Goal: Transaction & Acquisition: Obtain resource

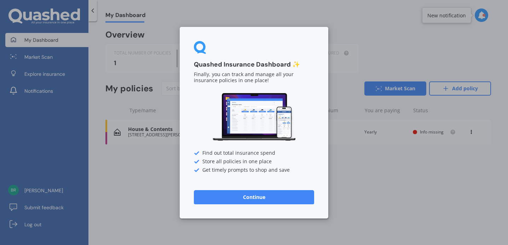
click at [256, 198] on button "Continue" at bounding box center [254, 197] width 120 height 14
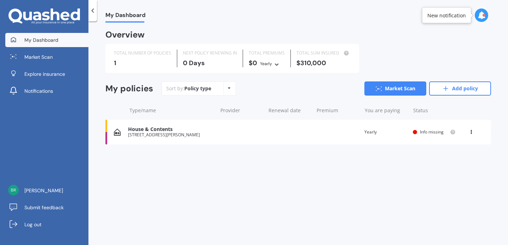
click at [237, 134] on div "House & Contents [STREET_ADDRESS][PERSON_NAME] Renewal date Premium You are pay…" at bounding box center [297, 132] width 385 height 25
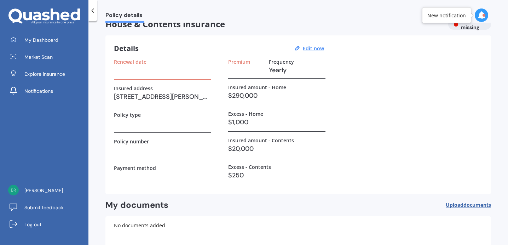
scroll to position [11, 0]
click at [316, 48] on u "Edit now" at bounding box center [313, 49] width 21 height 7
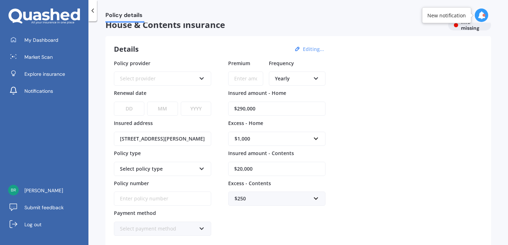
click at [189, 76] on div "Select provider" at bounding box center [158, 79] width 76 height 8
click at [195, 44] on div "Details Editing... Policy provider AA AA AMI AMP ANZ ASB Ando BNZ Co-Operative …" at bounding box center [297, 154] width 385 height 236
click at [179, 83] on div "AA AA AMI AMP ANZ ASB Ando BNZ Co-Operative Bank FMG Initio Kiwibank Lantern MA…" at bounding box center [162, 78] width 97 height 14
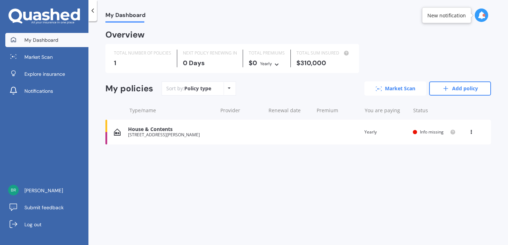
click at [380, 89] on icon at bounding box center [379, 88] width 6 height 5
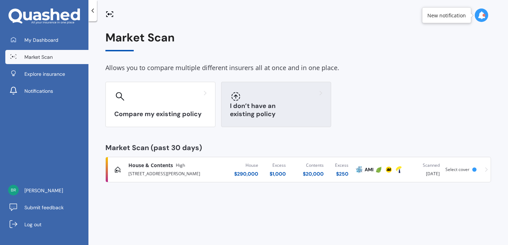
click at [232, 110] on h3 "I don’t have an existing policy" at bounding box center [276, 110] width 92 height 16
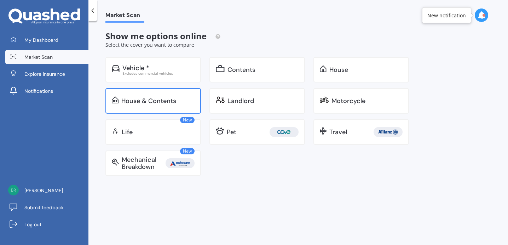
click at [163, 92] on div "House & Contents" at bounding box center [152, 100] width 95 height 25
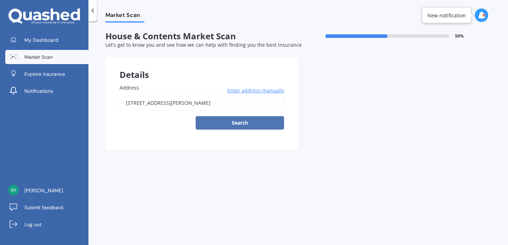
click at [211, 124] on button "Search" at bounding box center [240, 122] width 88 height 13
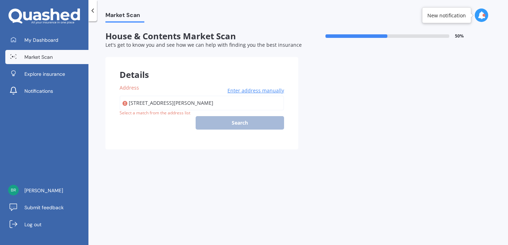
type input "[STREET_ADDRESS][PERSON_NAME]"
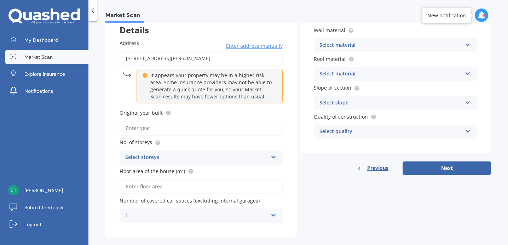
scroll to position [45, 0]
click at [217, 131] on input "Original year built" at bounding box center [201, 128] width 163 height 15
click at [336, 48] on div "Select material" at bounding box center [390, 45] width 143 height 8
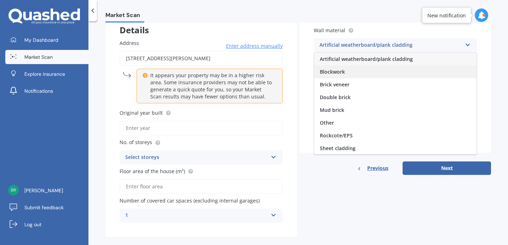
click at [333, 72] on span "Blockwork" at bounding box center [332, 71] width 25 height 7
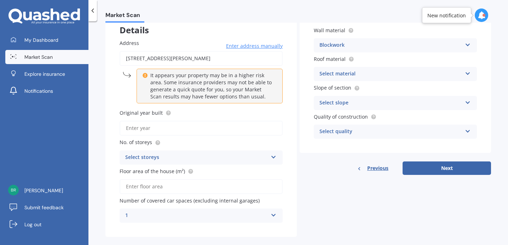
click at [333, 74] on div "Select material" at bounding box center [390, 74] width 143 height 8
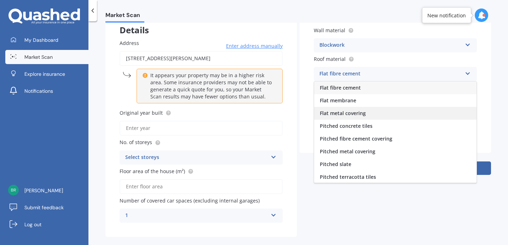
click at [327, 114] on span "Flat metal covering" at bounding box center [343, 113] width 46 height 7
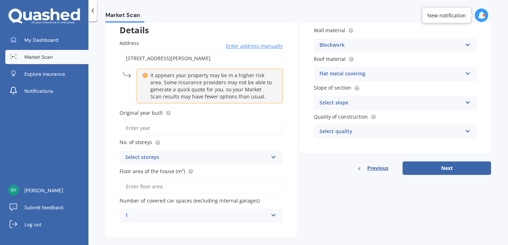
click at [334, 105] on div "Select slope" at bounding box center [390, 103] width 143 height 8
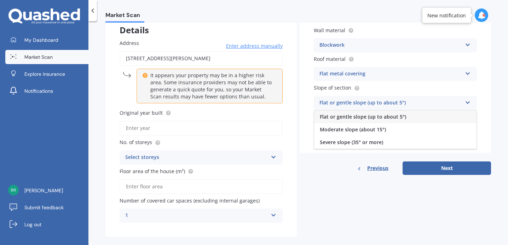
click at [336, 117] on span "Flat or gentle slope (up to about 5°)" at bounding box center [363, 116] width 86 height 7
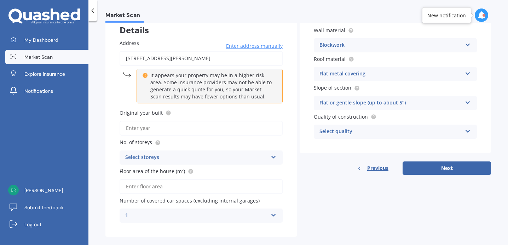
click at [340, 133] on div "Select quality" at bounding box center [390, 131] width 143 height 8
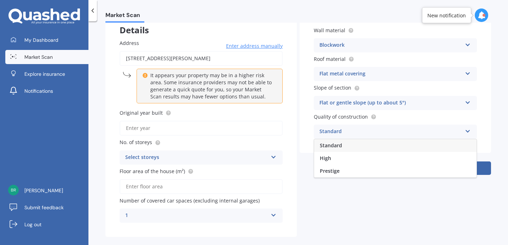
click at [340, 150] on div "Standard" at bounding box center [395, 145] width 162 height 13
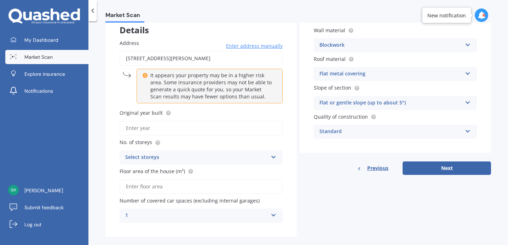
click at [197, 188] on input "Floor area of the house (m²)" at bounding box center [201, 186] width 163 height 15
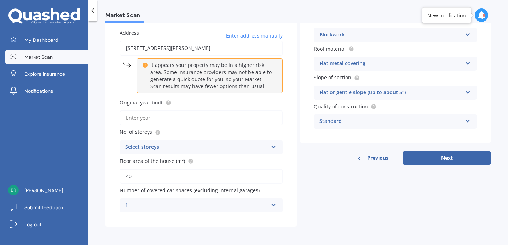
type input "40"
click at [171, 145] on div "Select storeys" at bounding box center [196, 147] width 143 height 8
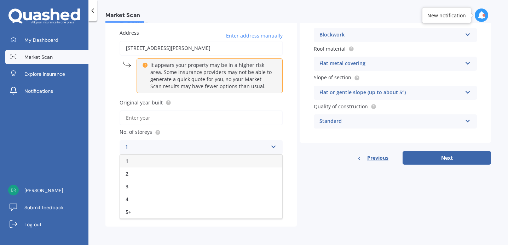
click at [168, 161] on div "1" at bounding box center [201, 161] width 162 height 13
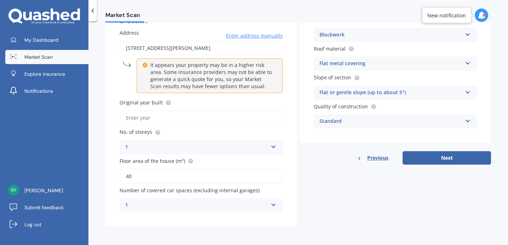
click at [146, 118] on input "Original year built" at bounding box center [201, 117] width 163 height 15
click at [107, 100] on div "Address [STREET_ADDRESS][PERSON_NAME] Enter address manually It appears your pr…" at bounding box center [200, 120] width 191 height 211
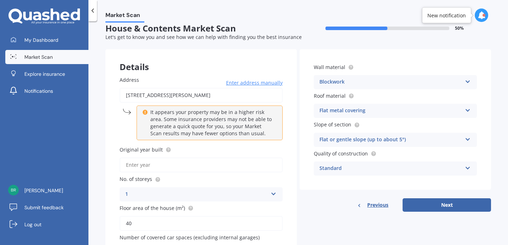
scroll to position [0, 0]
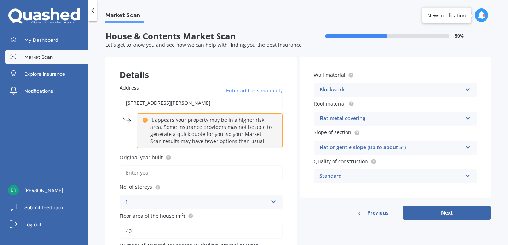
click at [336, 119] on div "Flat metal covering" at bounding box center [390, 118] width 143 height 8
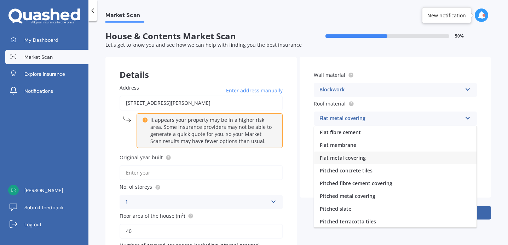
click at [390, 64] on div "Wall material Blockwork Artificial weatherboard/plank cladding Blockwork Brick …" at bounding box center [395, 127] width 191 height 140
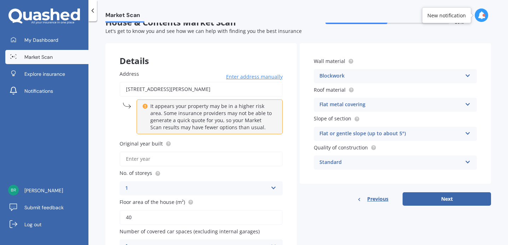
scroll to position [17, 0]
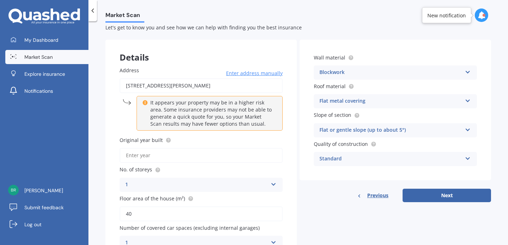
click at [229, 160] on input "Original year built" at bounding box center [201, 155] width 163 height 15
type input "1970"
click at [431, 194] on button "Next" at bounding box center [446, 194] width 88 height 13
select select "04"
select select "08"
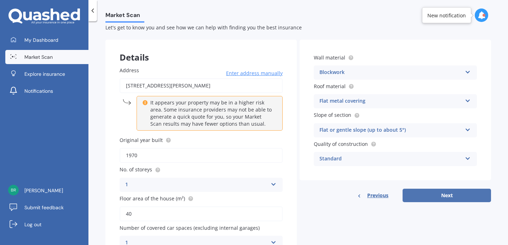
select select "1983"
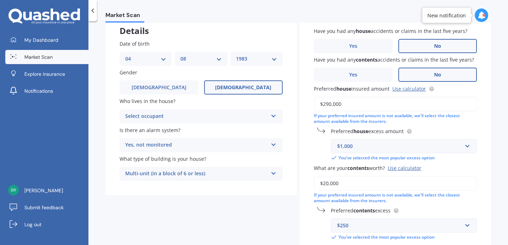
scroll to position [45, 0]
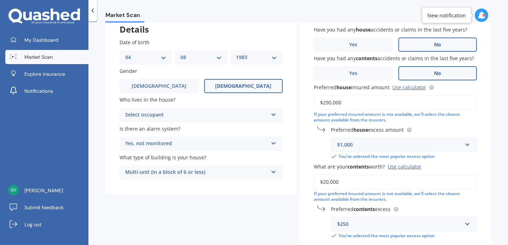
click at [226, 110] on div "Select occupant Owner Owner + Boarder" at bounding box center [201, 115] width 163 height 14
click at [215, 129] on div "Owner" at bounding box center [201, 128] width 162 height 13
click at [217, 118] on div "Owner" at bounding box center [196, 115] width 143 height 8
click at [227, 144] on div "Yes, not monitored" at bounding box center [196, 143] width 143 height 8
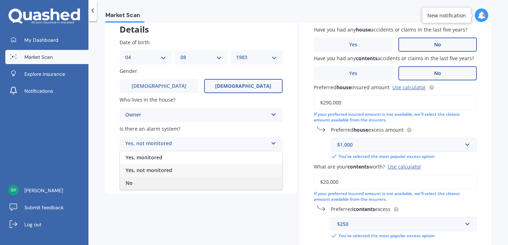
click at [215, 182] on div "No" at bounding box center [201, 182] width 162 height 13
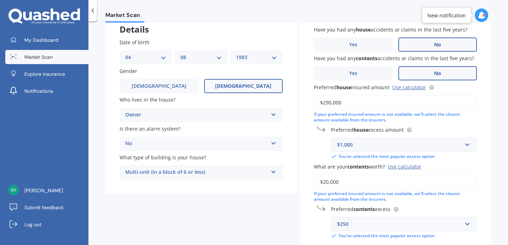
click at [357, 109] on input "$290,000" at bounding box center [395, 102] width 163 height 15
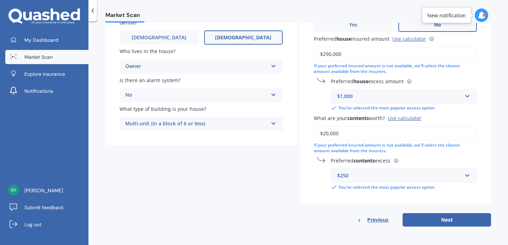
scroll to position [101, 0]
click at [431, 224] on button "Next" at bounding box center [446, 219] width 88 height 13
select select "04"
select select "08"
select select "1983"
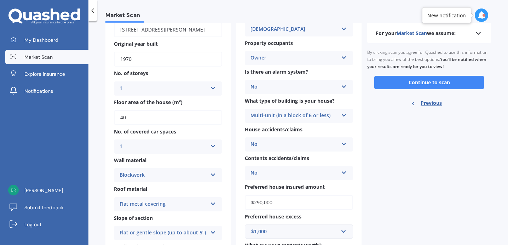
scroll to position [0, 0]
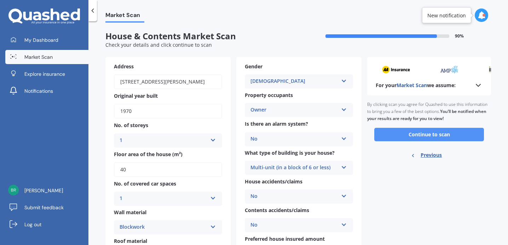
click at [407, 133] on button "Continue to scan" at bounding box center [429, 134] width 110 height 13
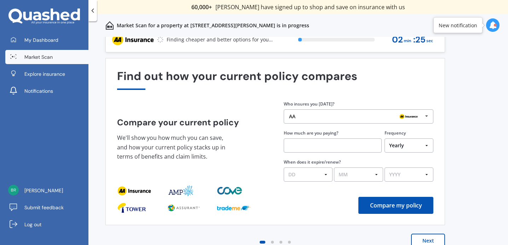
scroll to position [11, 0]
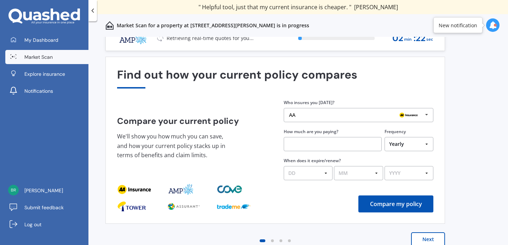
click at [309, 118] on div "AA AA Tower AMI State AMP ANZ ASB BNZ Trade Me Insurance Westpac Other" at bounding box center [359, 115] width 150 height 14
click at [264, 94] on div "Find out how your current policy compares Compare your current policy We'll sho…" at bounding box center [275, 140] width 316 height 144
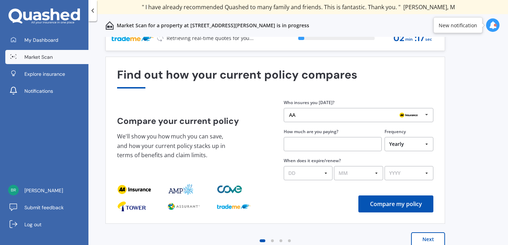
click at [306, 111] on div "AA AA Tower AMI State AMP ANZ ASB BNZ Trade Me Insurance Westpac Other" at bounding box center [359, 115] width 150 height 14
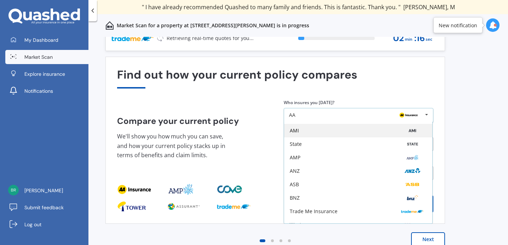
scroll to position [46, 0]
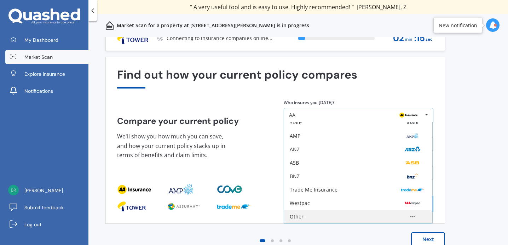
click at [304, 220] on div "Other" at bounding box center [358, 216] width 148 height 13
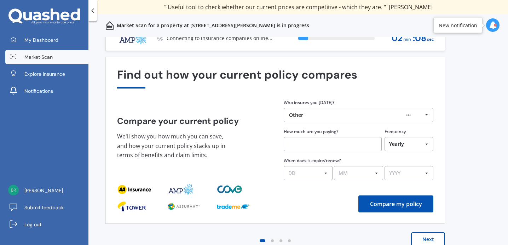
click at [422, 236] on button "Next" at bounding box center [428, 239] width 34 height 14
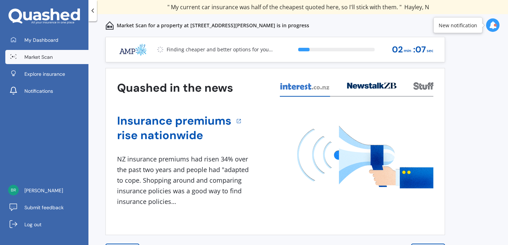
scroll to position [11, 0]
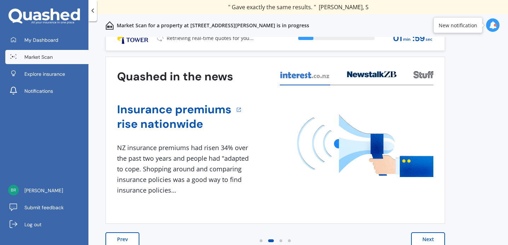
click at [419, 238] on button "Next" at bounding box center [428, 239] width 34 height 14
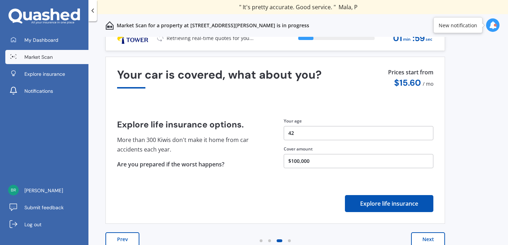
scroll to position [0, 0]
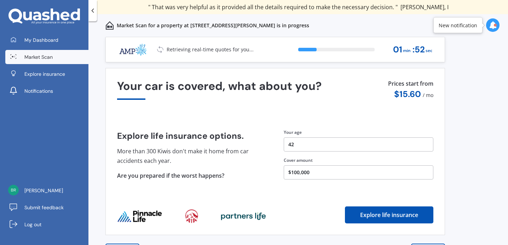
click at [309, 165] on button "$100,000" at bounding box center [359, 172] width 150 height 14
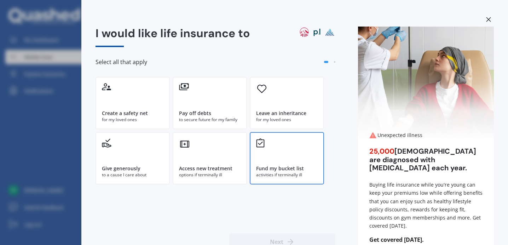
click at [316, 174] on div "activities if terminally ill" at bounding box center [287, 175] width 62 height 6
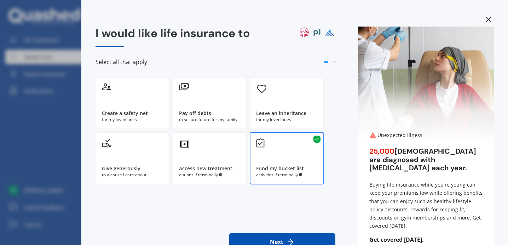
click at [305, 160] on div "Fund my bucket list activities if terminally ill" at bounding box center [287, 158] width 74 height 52
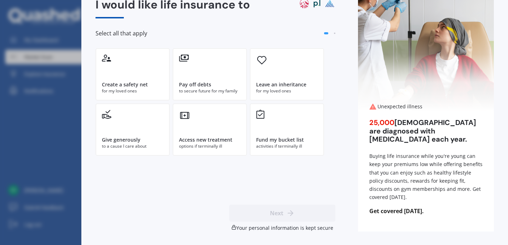
scroll to position [29, 0]
